Goal: Task Accomplishment & Management: Use online tool/utility

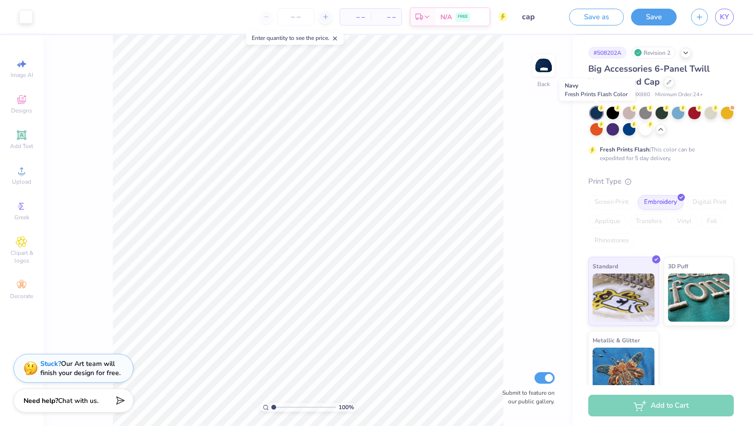
click at [599, 113] on div at bounding box center [596, 113] width 12 height 12
click at [628, 129] on div at bounding box center [629, 128] width 12 height 12
click at [665, 16] on button "Save" at bounding box center [654, 15] width 46 height 17
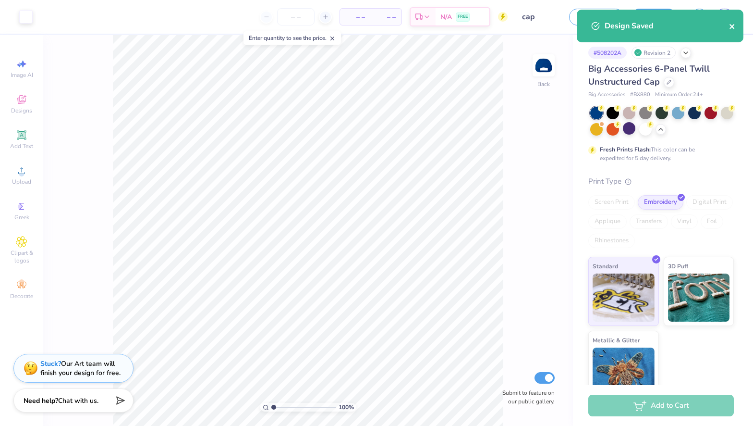
click at [734, 29] on icon "close" at bounding box center [732, 27] width 7 height 8
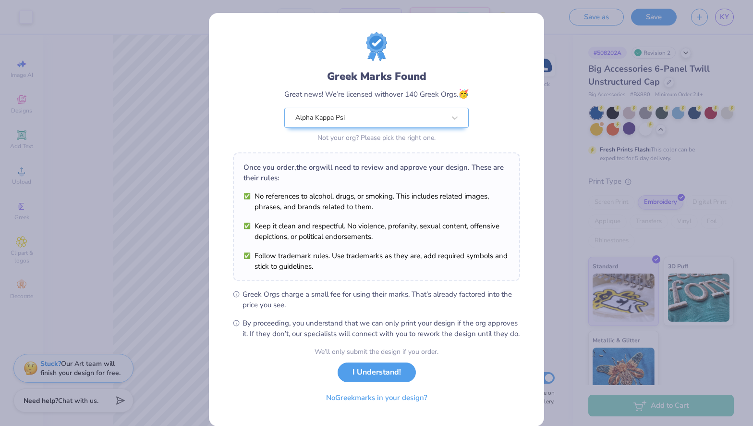
click at [606, 282] on div "Greek Marks Found Great news! We’re licensed with over 140 Greek Orgs. 🥳 Alpha …" at bounding box center [376, 213] width 753 height 426
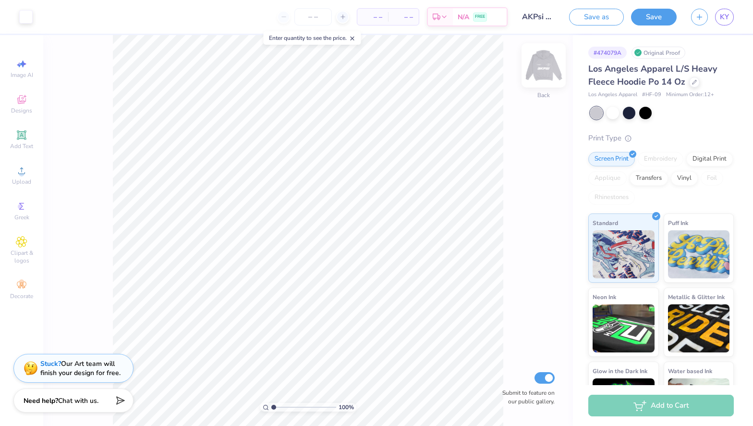
click at [540, 66] on img at bounding box center [544, 65] width 38 height 38
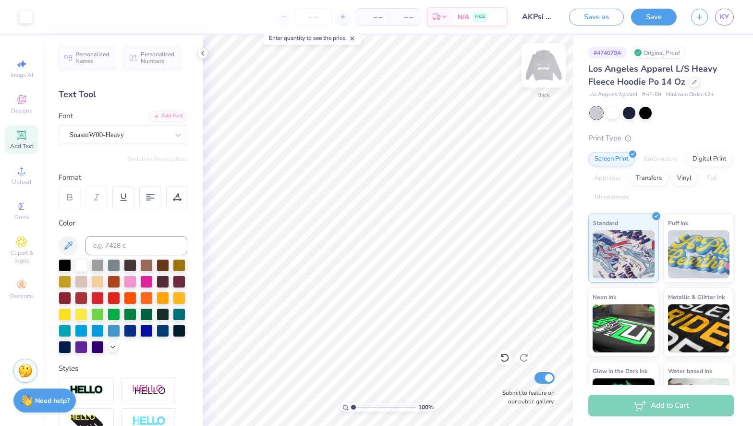
click at [538, 70] on img at bounding box center [544, 65] width 38 height 38
click at [651, 16] on button "Save" at bounding box center [654, 15] width 46 height 17
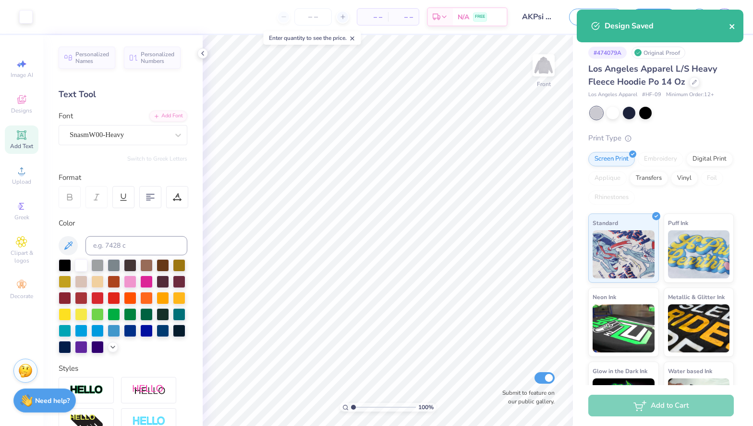
click at [735, 23] on icon "close" at bounding box center [732, 27] width 7 height 8
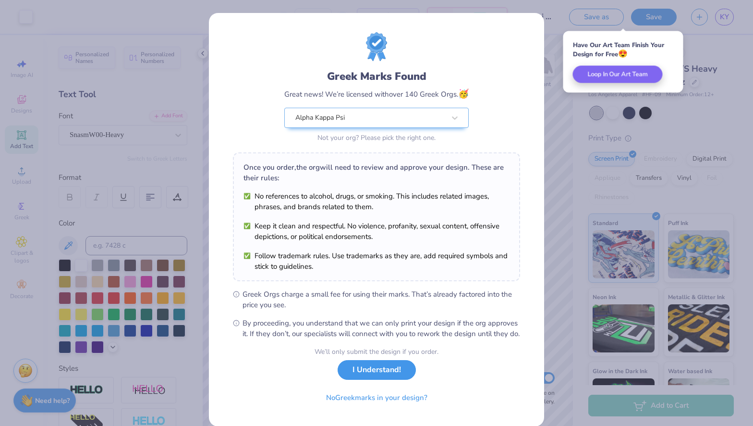
click at [354, 380] on button "I Understand!" at bounding box center [377, 370] width 78 height 20
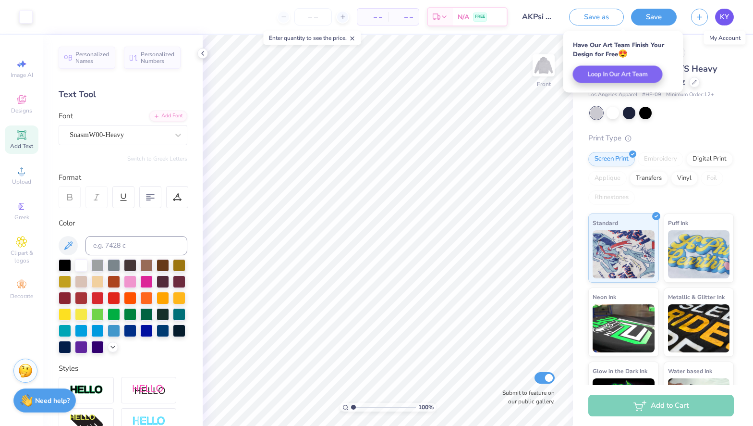
click at [730, 17] on link "KY" at bounding box center [724, 17] width 19 height 17
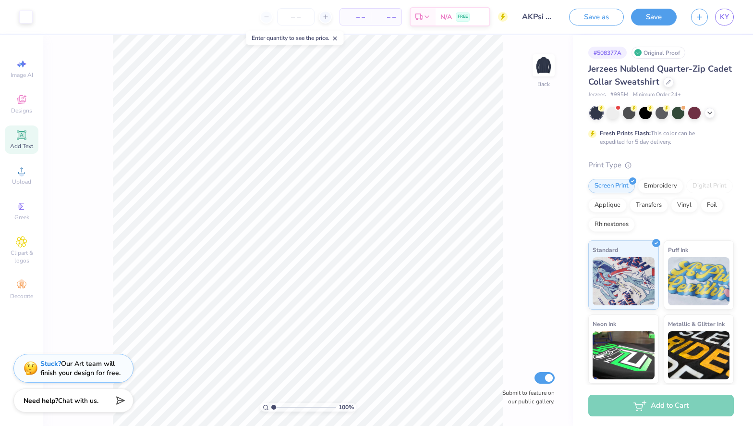
click at [23, 137] on icon at bounding box center [21, 134] width 7 height 7
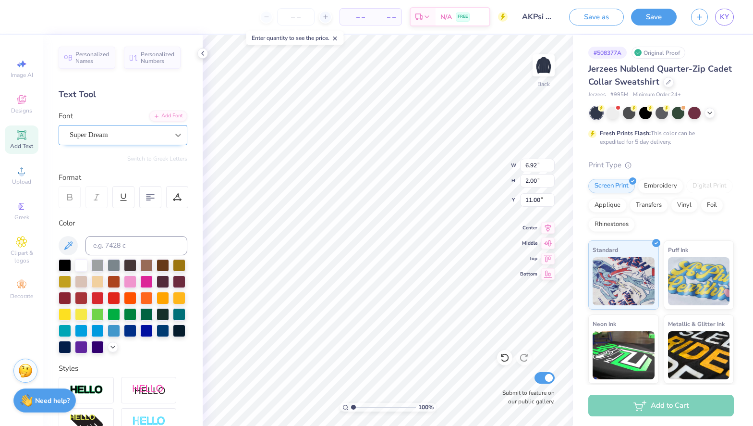
click at [174, 134] on icon at bounding box center [178, 135] width 10 height 10
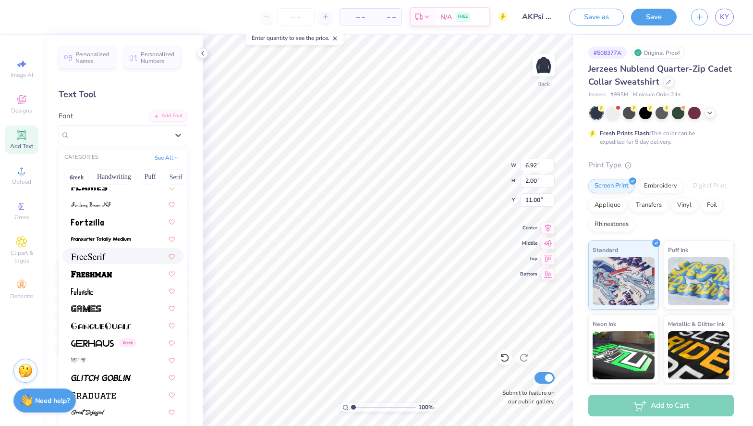
scroll to position [2091, 0]
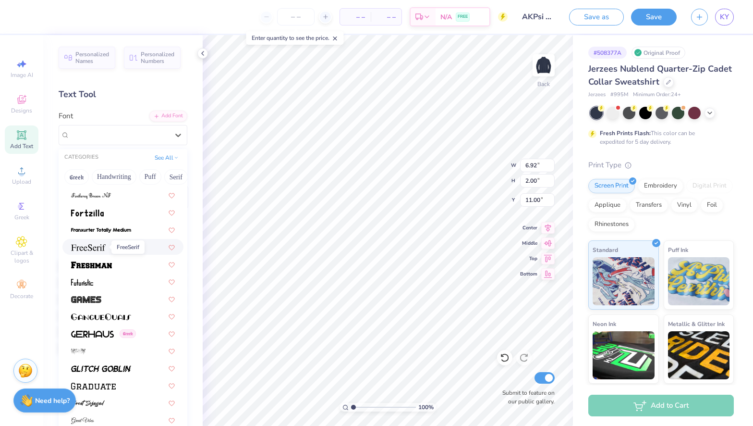
click at [95, 246] on img at bounding box center [88, 247] width 35 height 7
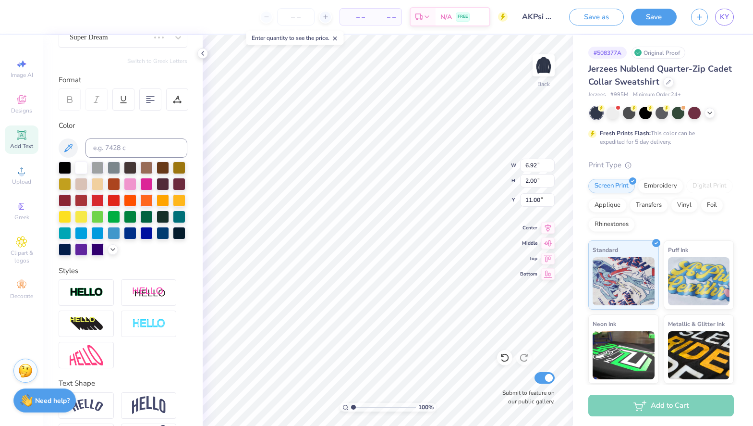
scroll to position [0, 0]
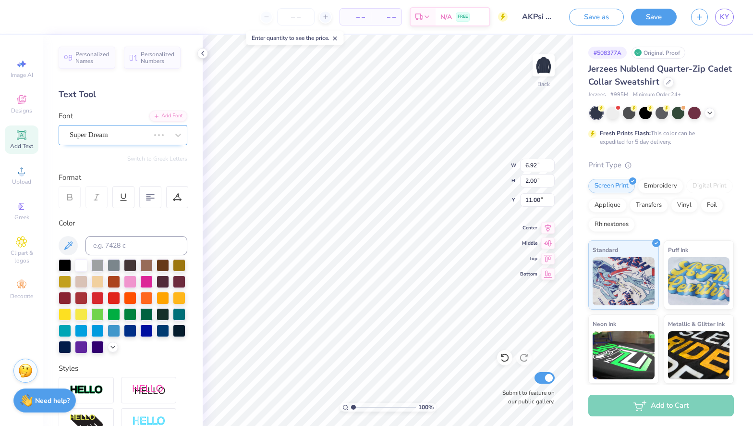
click at [132, 138] on div "Super Dream" at bounding box center [110, 134] width 82 height 15
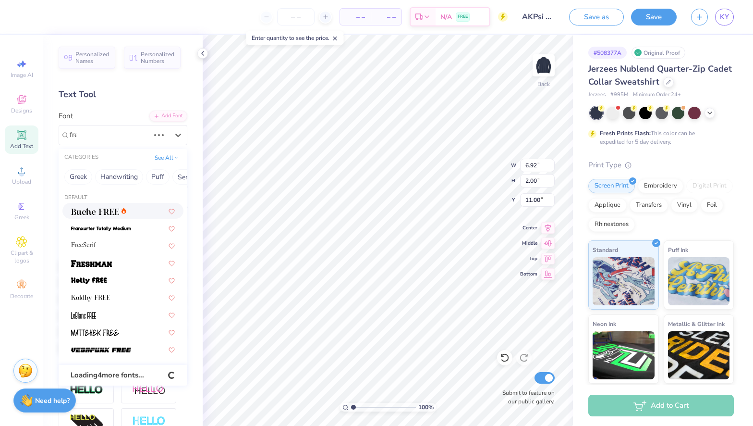
type input "free"
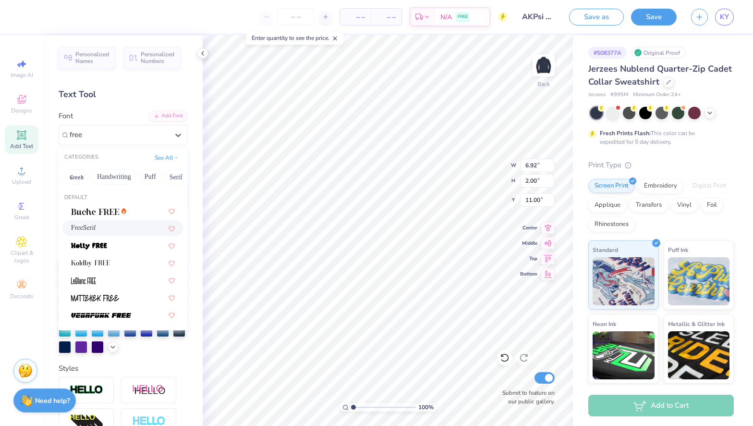
type input "7.07"
type input "1.89"
type input "11.05"
click at [110, 230] on div "FreeSerif" at bounding box center [123, 228] width 104 height 10
type input "free"
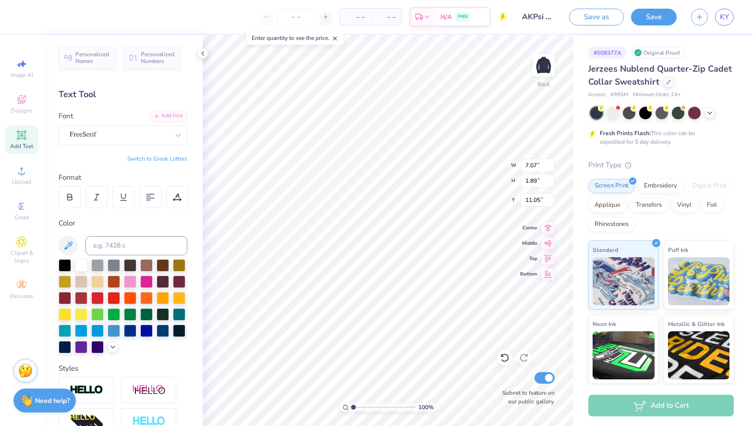
type textarea "A"
type textarea "ALPHA KAPPA PSI"
type input "5.07"
type input "0.42"
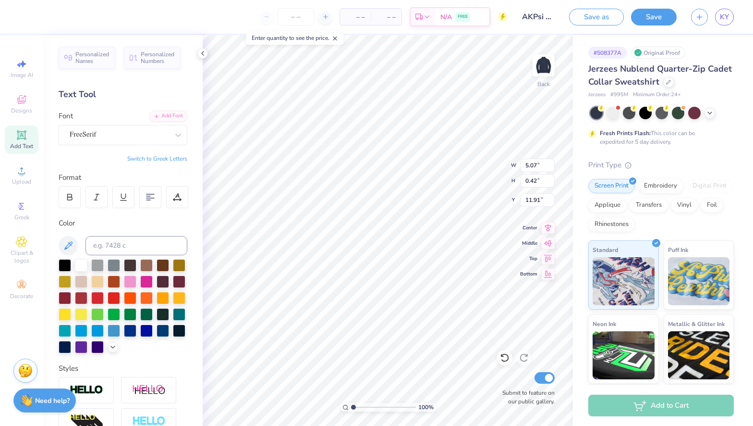
type input "8.26"
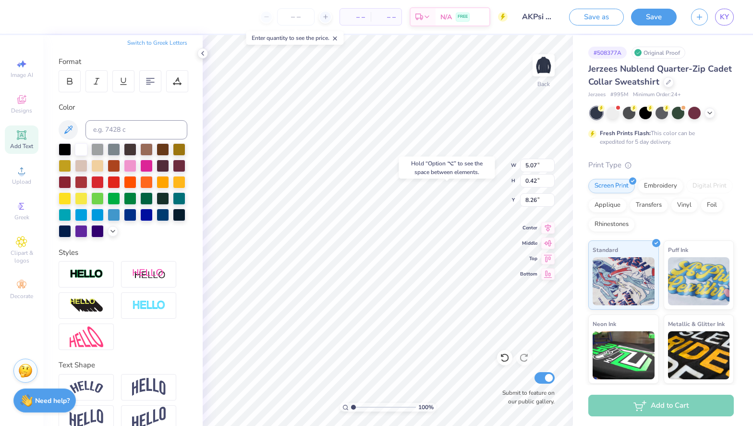
scroll to position [133, 0]
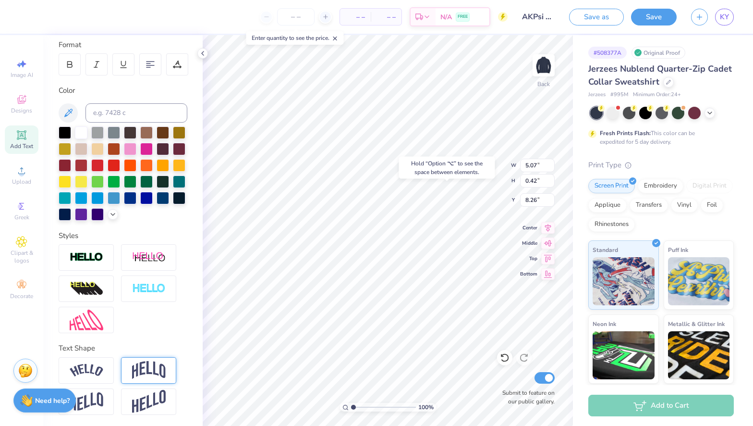
click at [147, 367] on img at bounding box center [149, 370] width 34 height 18
type input "1.45"
type input "7.74"
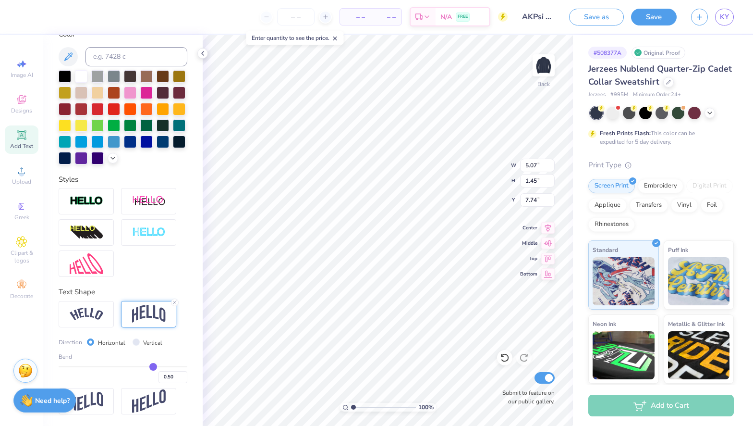
type input "0.49"
type input "0.46"
type input "0.4"
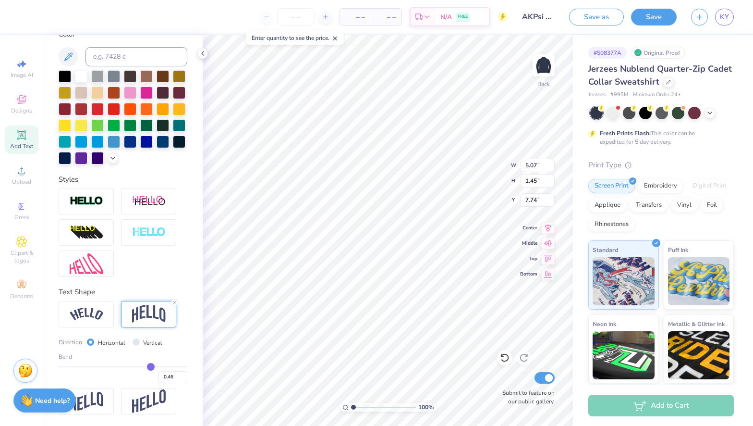
type input "0.40"
type input "0.32"
type input "0.22"
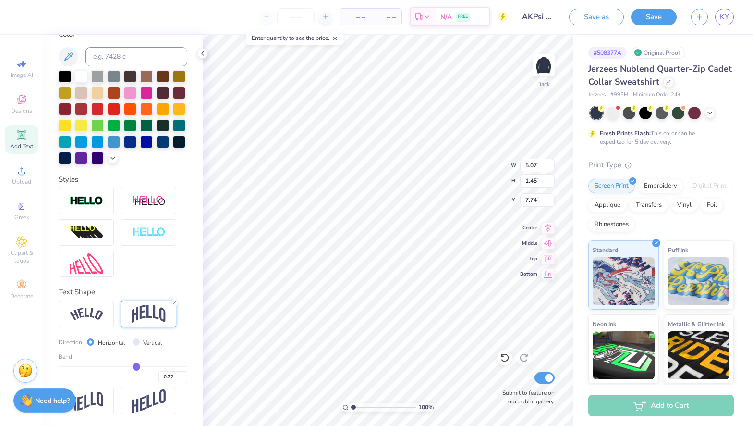
type input "0.14"
type input "0.06"
type input "0"
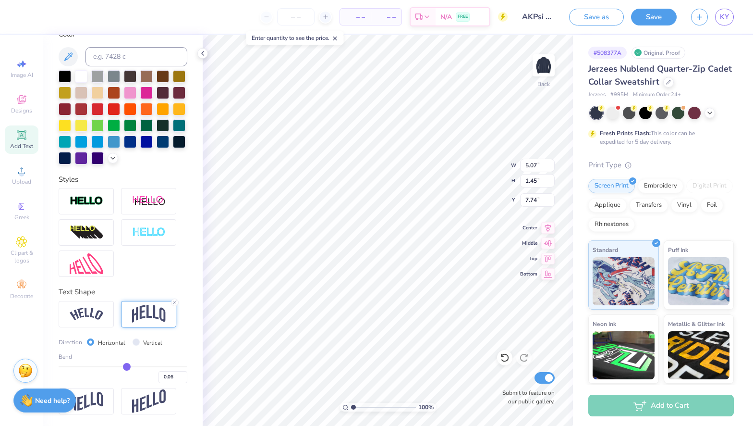
type input "0.00"
type input "-0.05"
type input "-0.08"
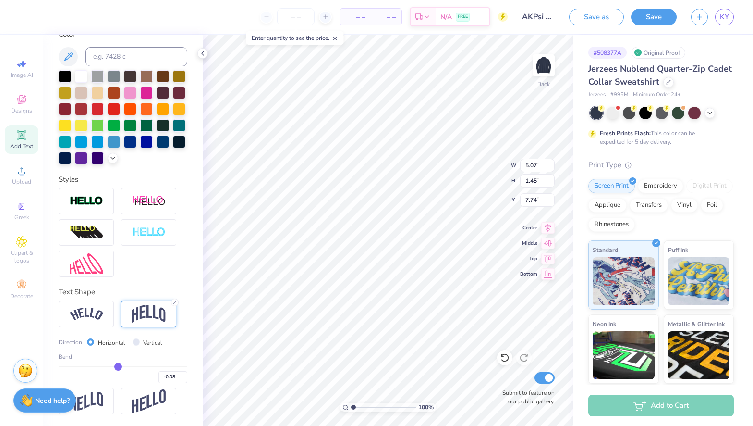
type input "-0.1"
type input "-0.10"
type input "-0.13"
type input "-0.14"
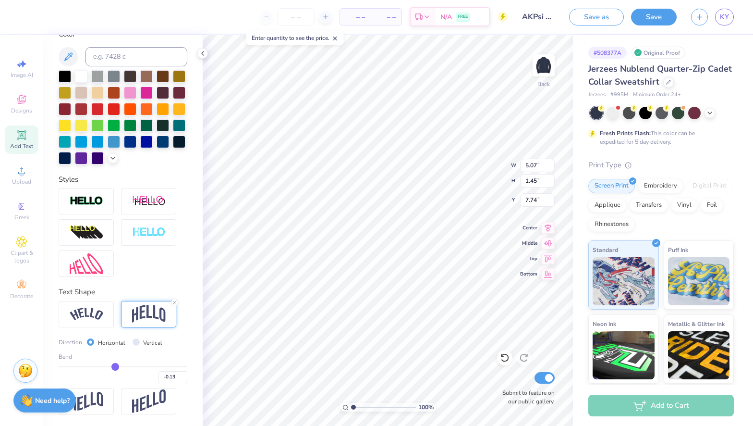
type input "-0.14"
type input "-0.16"
type input "-0.17"
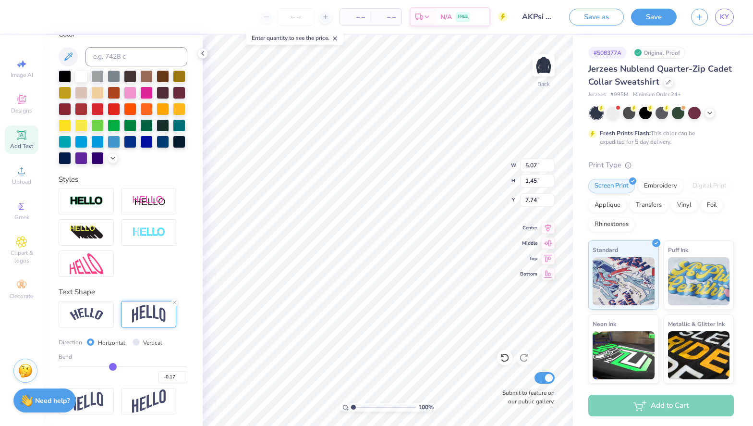
type input "-0.19"
type input "-0.21"
type input "-0.23"
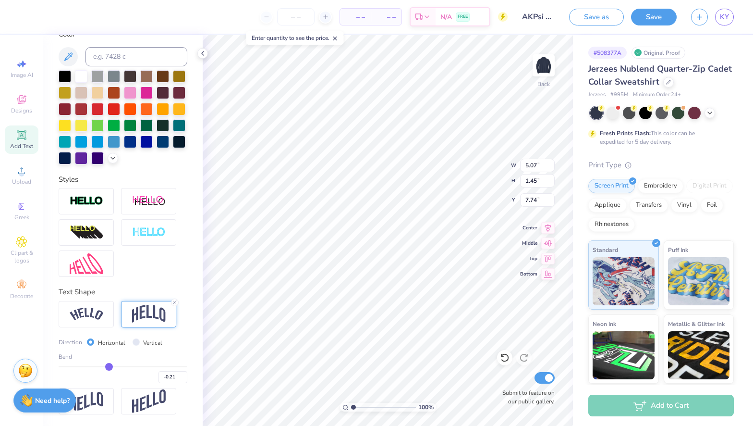
type input "-0.23"
type input "-0.25"
type input "-0.26"
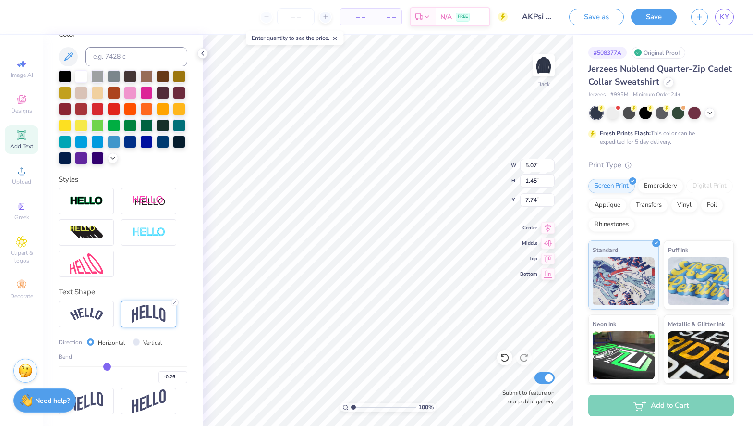
type input "-0.28"
type input "-0.29"
type input "-0.3"
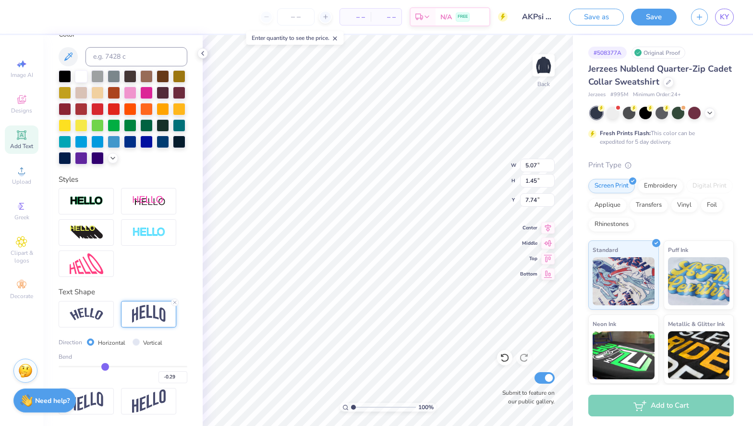
type input "-0.30"
type input "-0.31"
type input "-0.32"
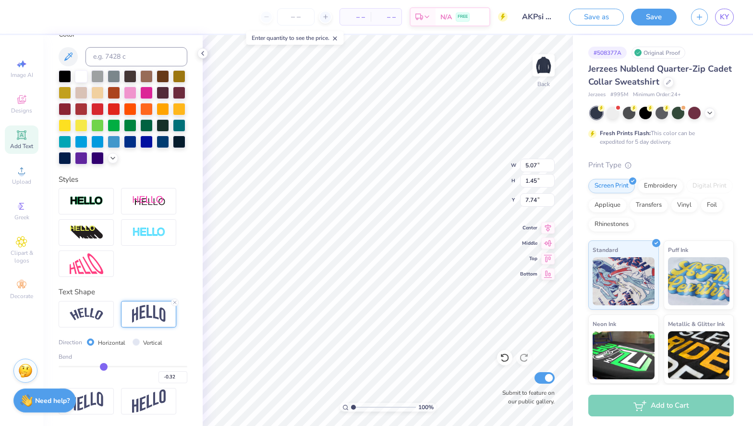
type input "-0.33"
type input "-0.34"
type input "-0.35"
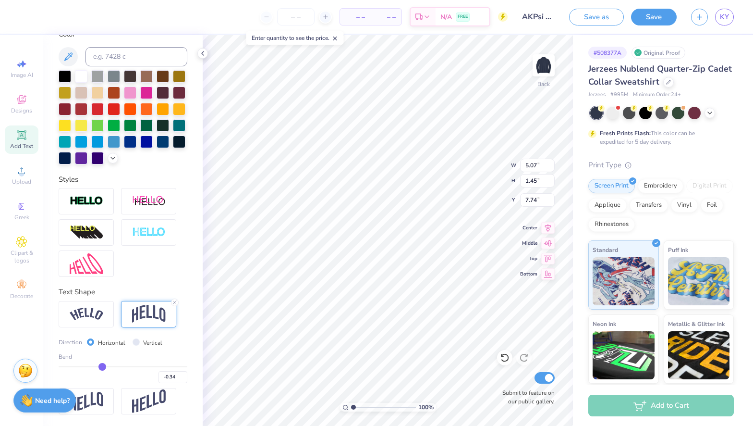
type input "-0.35"
type input "-0.37"
type input "-0.38"
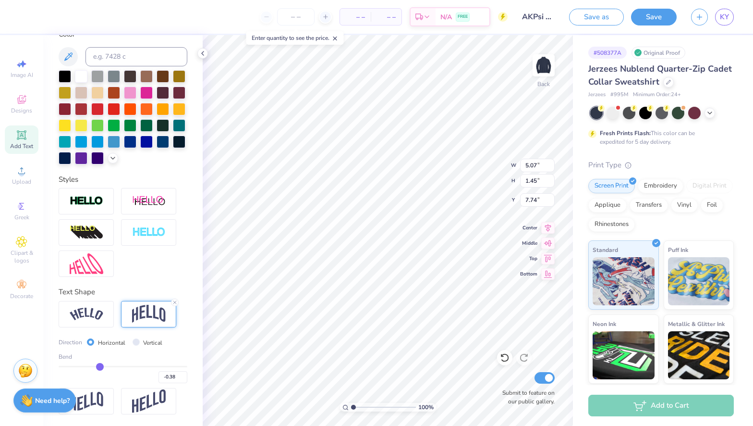
type input "-0.39"
drag, startPoint x: 152, startPoint y: 364, endPoint x: 99, endPoint y: 363, distance: 52.9
type input "-0.39"
click at [99, 366] on input "range" at bounding box center [123, 366] width 129 height 1
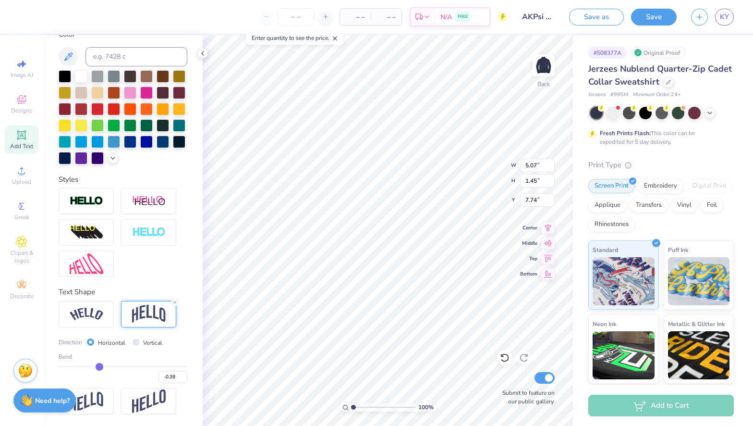
type input "1.20"
type input "7.86"
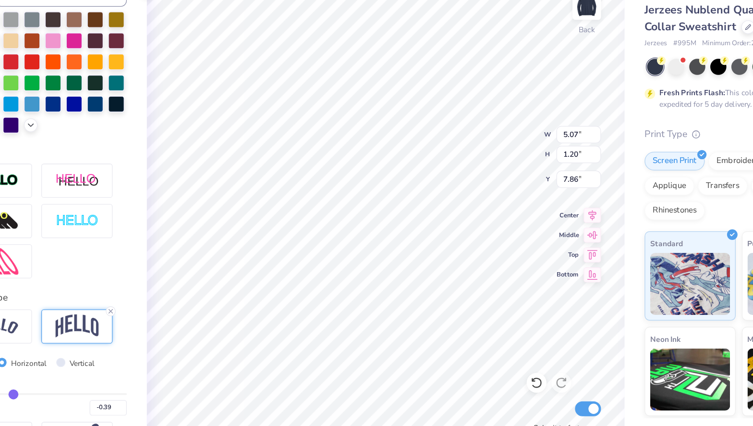
type input "3.95"
type input "0.94"
type input "7.70"
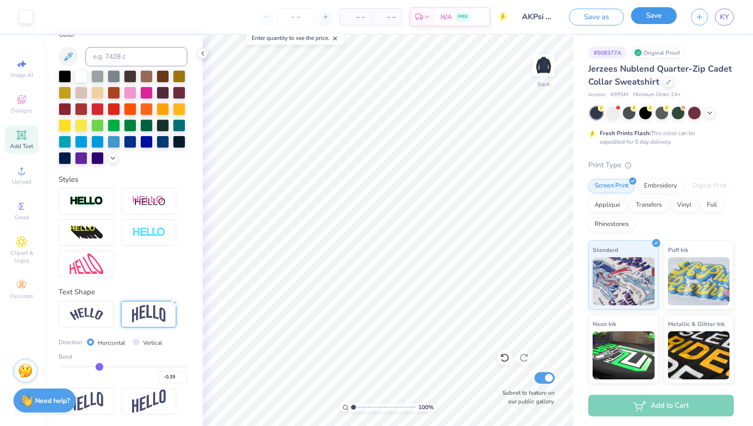
click at [653, 14] on button "Save" at bounding box center [654, 15] width 46 height 17
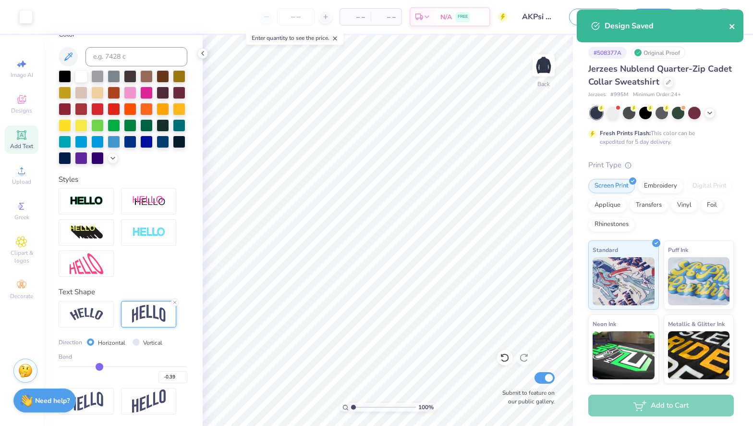
click at [731, 24] on icon "close" at bounding box center [732, 26] width 5 height 5
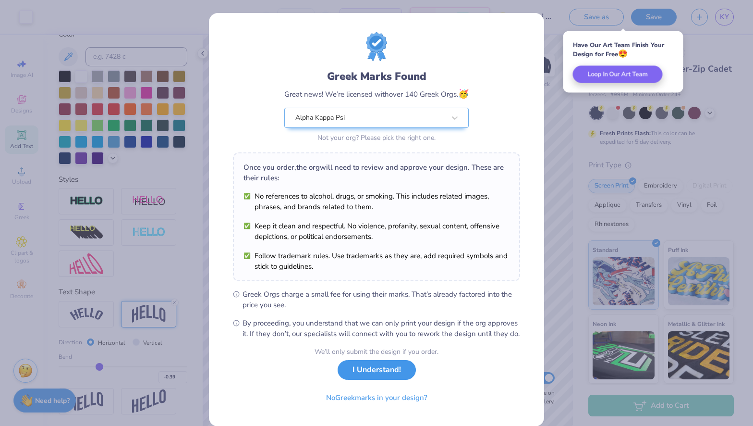
click at [379, 380] on button "I Understand!" at bounding box center [377, 370] width 78 height 20
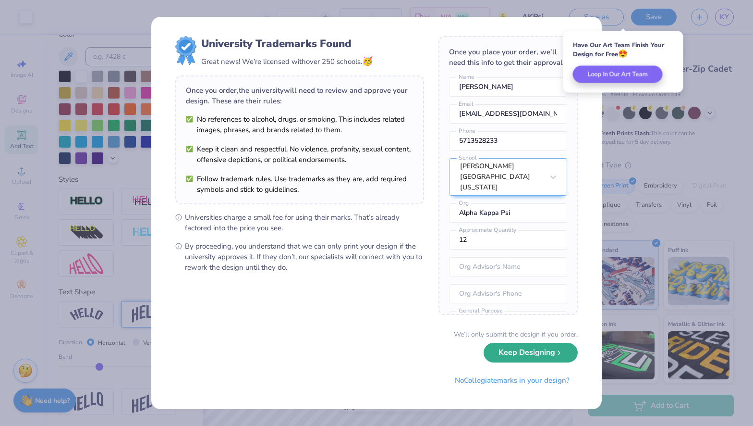
click at [516, 351] on button "Keep Designing" at bounding box center [531, 353] width 94 height 20
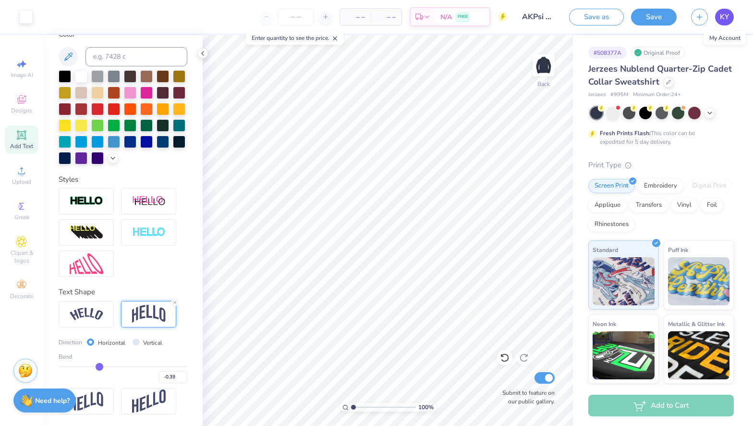
click at [724, 21] on span "KY" at bounding box center [724, 17] width 9 height 11
